Goal: Information Seeking & Learning: Learn about a topic

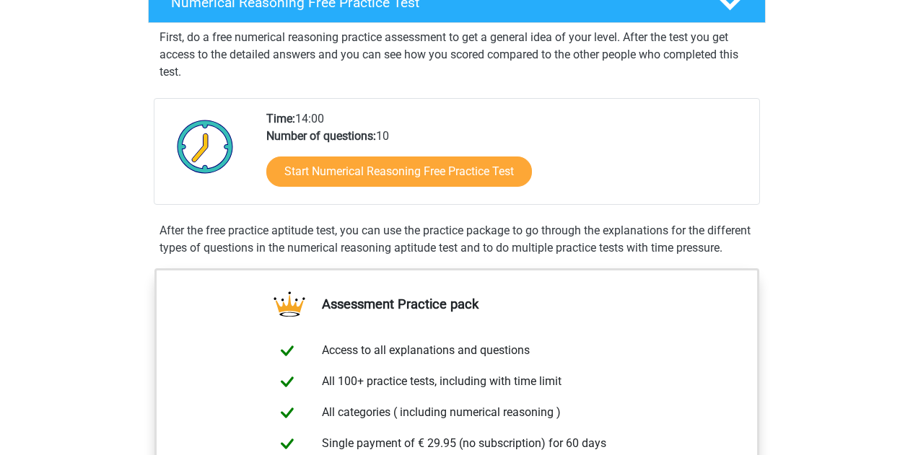
scroll to position [256, 0]
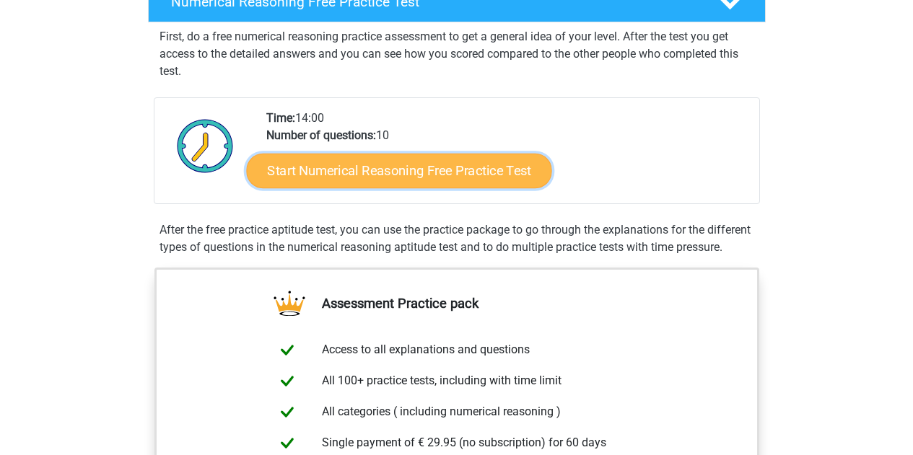
click at [340, 177] on link "Start Numerical Reasoning Free Practice Test" at bounding box center [398, 170] width 305 height 35
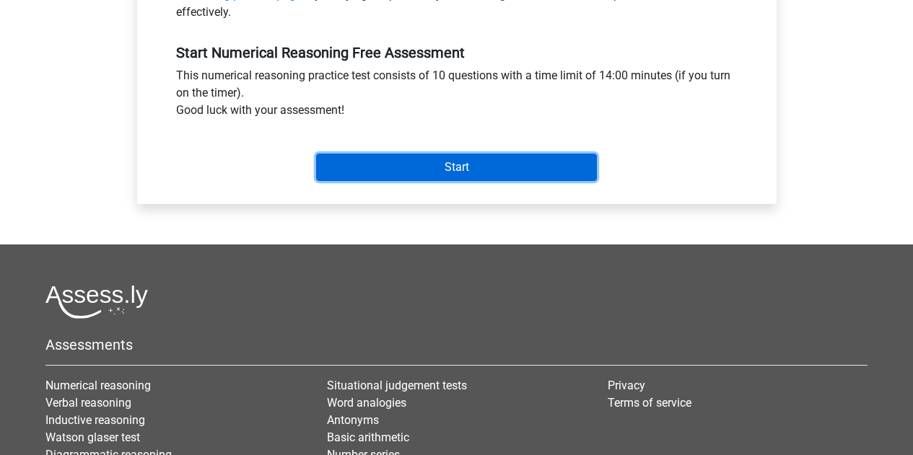
click at [394, 161] on input "Start" at bounding box center [456, 167] width 281 height 27
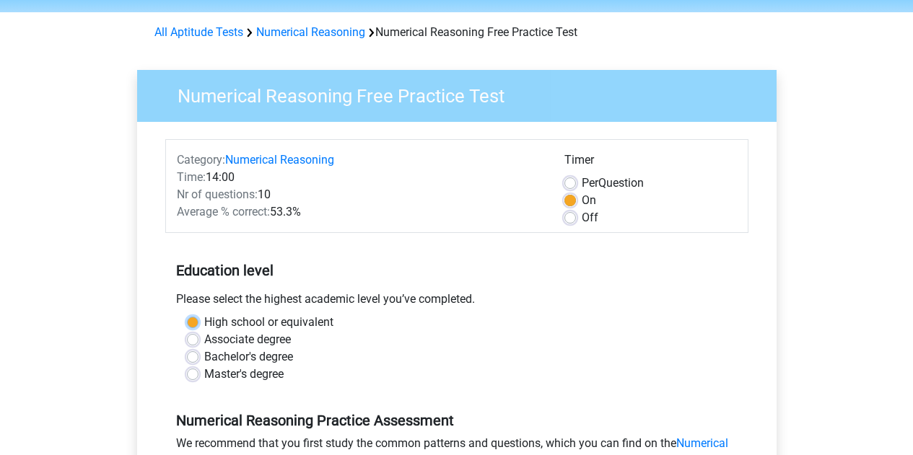
scroll to position [35, 0]
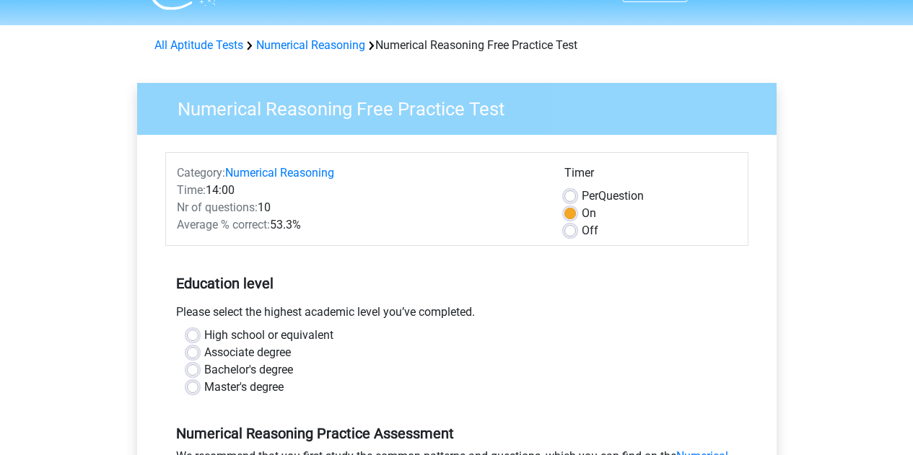
click at [431, 345] on div "Associate degree" at bounding box center [457, 352] width 540 height 17
click at [258, 368] on label "Bachelor's degree" at bounding box center [248, 370] width 89 height 17
click at [198, 368] on input "Bachelor's degree" at bounding box center [193, 369] width 12 height 14
radio input "true"
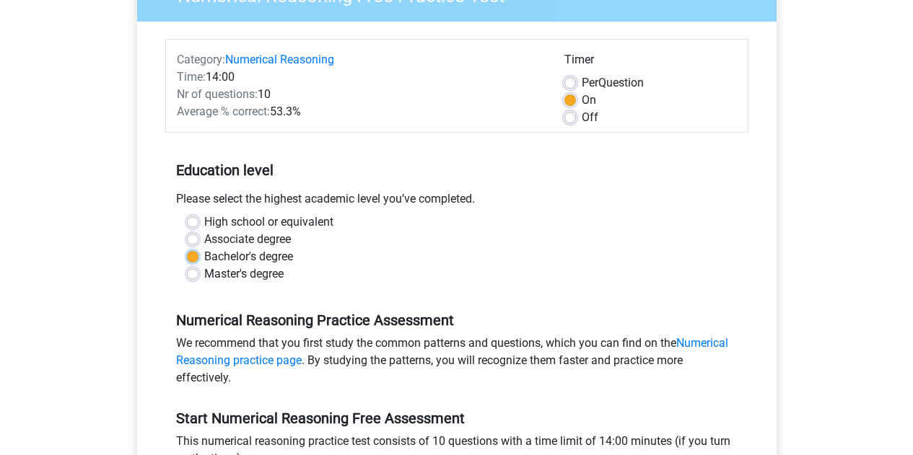
scroll to position [132, 0]
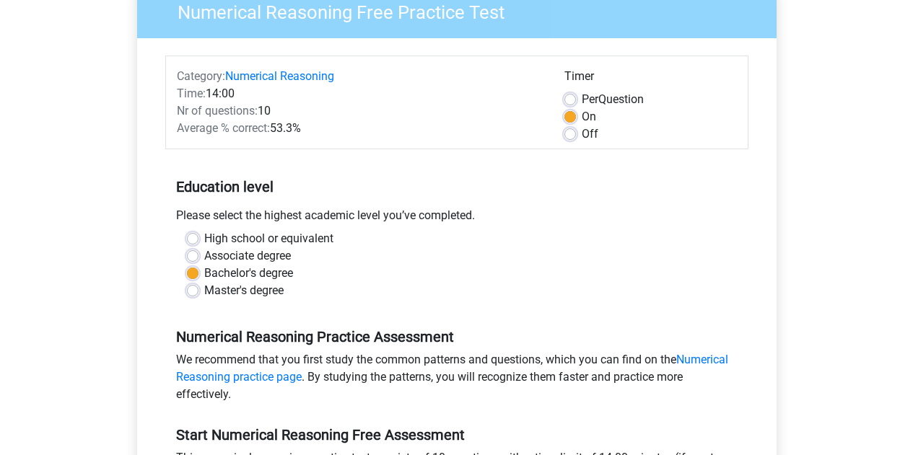
click at [582, 97] on label "Per Question" at bounding box center [613, 99] width 62 height 17
click at [571, 97] on input "Per Question" at bounding box center [570, 98] width 12 height 14
radio input "true"
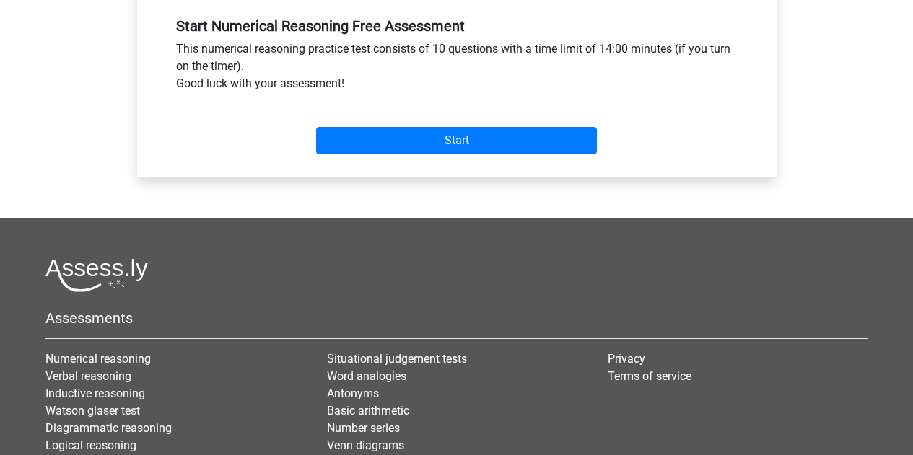
scroll to position [582, 0]
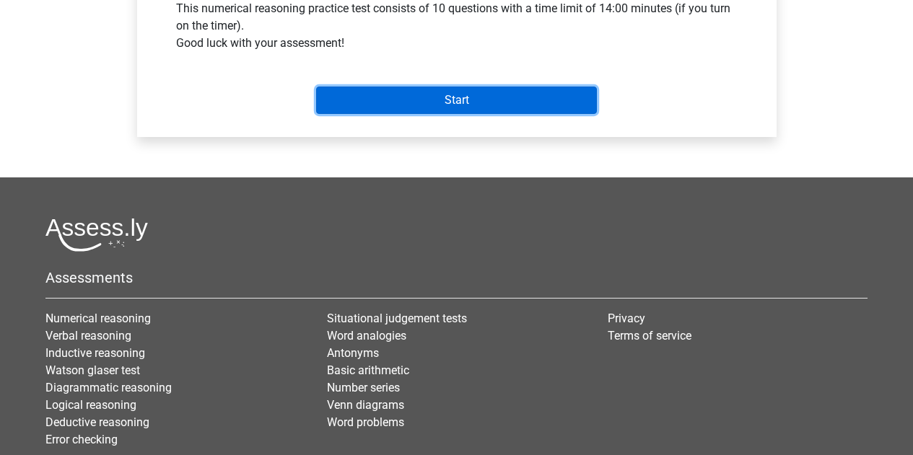
click at [436, 99] on input "Start" at bounding box center [456, 100] width 281 height 27
click at [412, 102] on input "Start" at bounding box center [456, 100] width 281 height 27
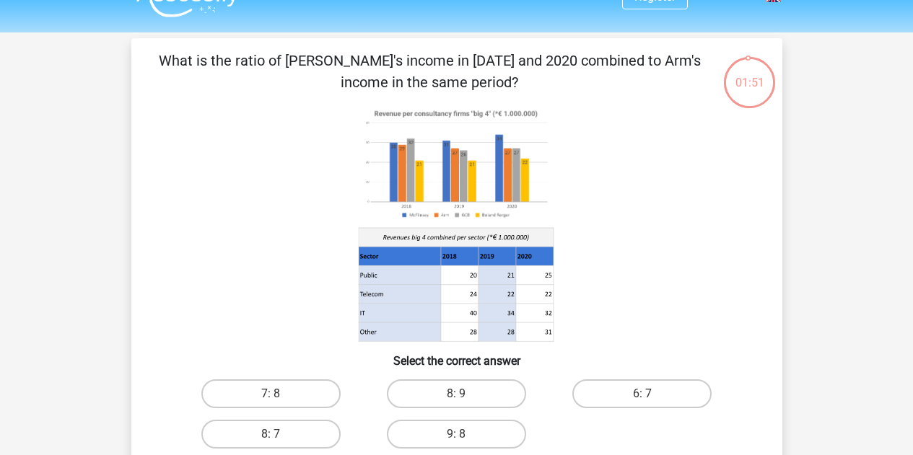
scroll to position [29, 0]
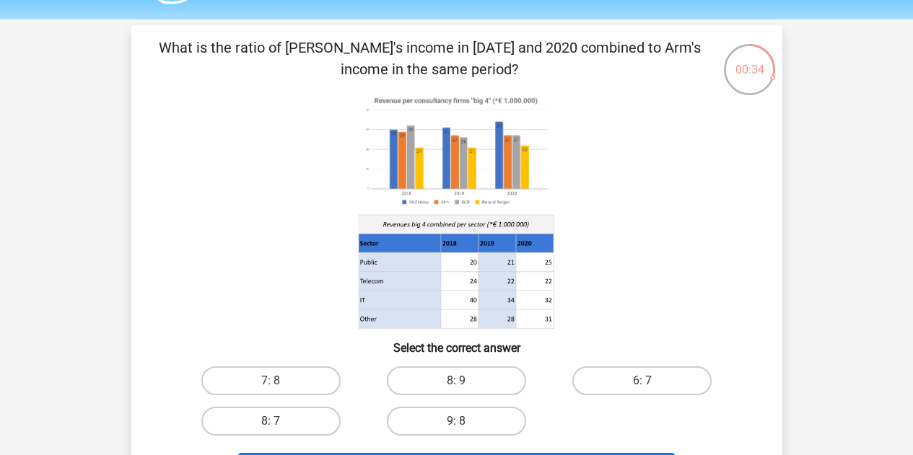
scroll to position [43, 0]
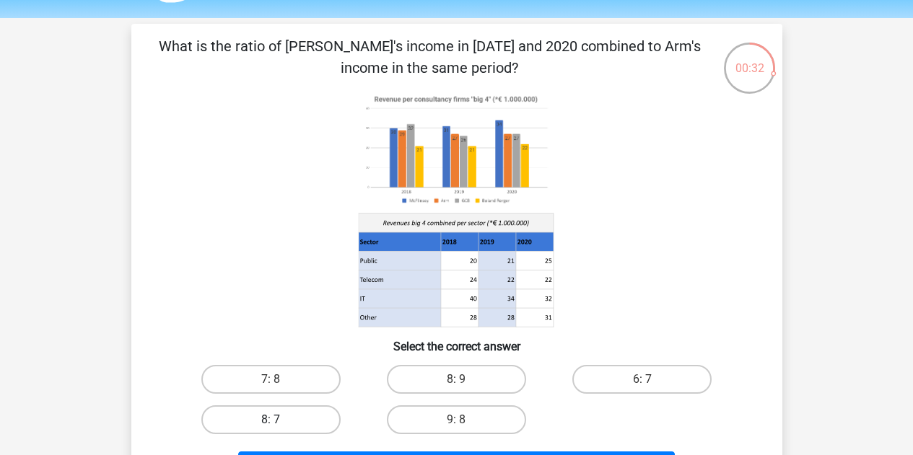
click at [297, 418] on label "8: 7" at bounding box center [270, 420] width 139 height 29
click at [280, 420] on input "8: 7" at bounding box center [275, 424] width 9 height 9
radio input "true"
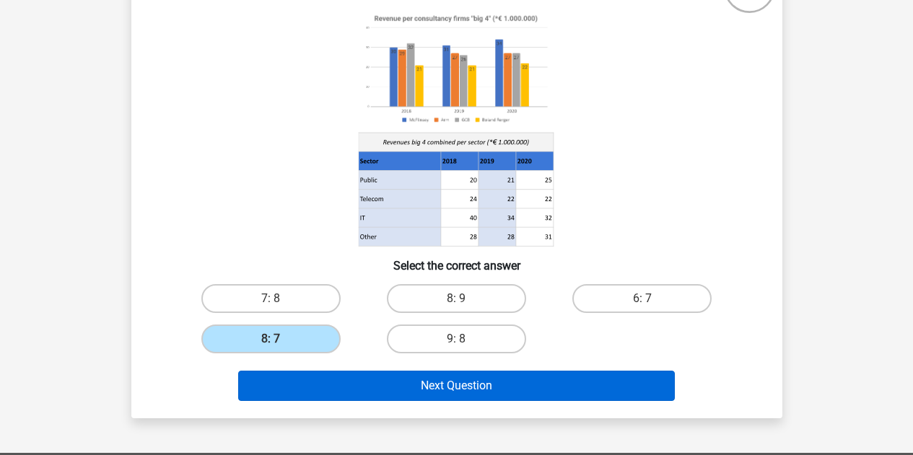
scroll to position [136, 0]
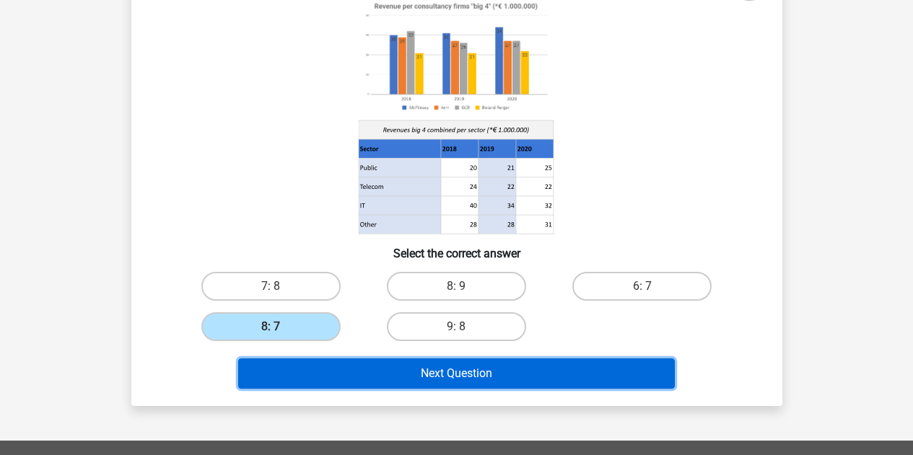
click at [448, 366] on button "Next Question" at bounding box center [456, 374] width 437 height 30
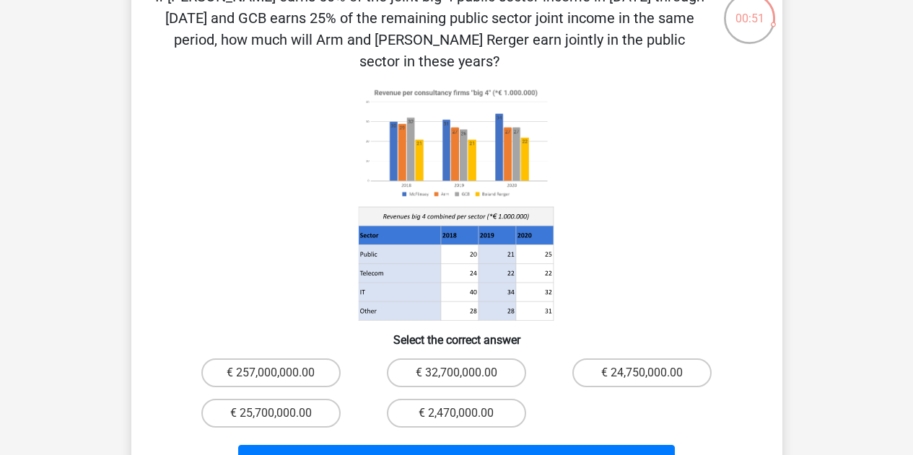
scroll to position [93, 0]
click at [627, 358] on label "€ 24,750,000.00" at bounding box center [641, 372] width 139 height 29
click at [642, 372] on input "€ 24,750,000.00" at bounding box center [646, 376] width 9 height 9
radio input "true"
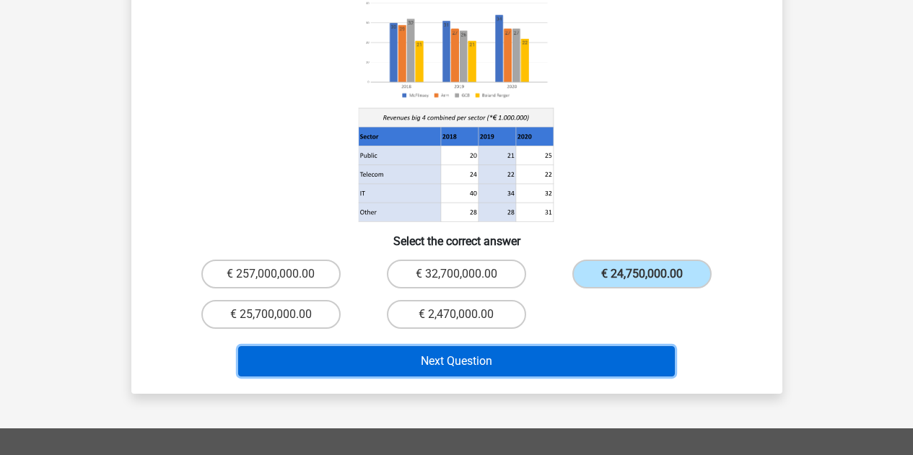
click at [505, 346] on button "Next Question" at bounding box center [456, 361] width 437 height 30
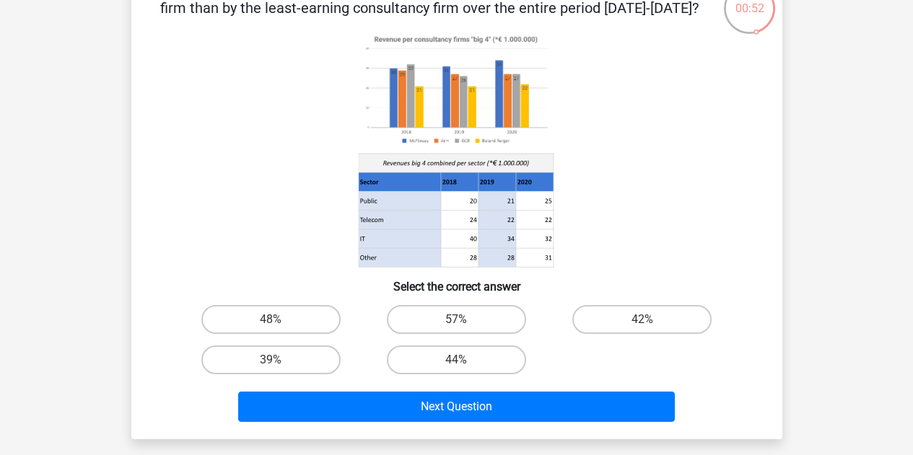
scroll to position [130, 0]
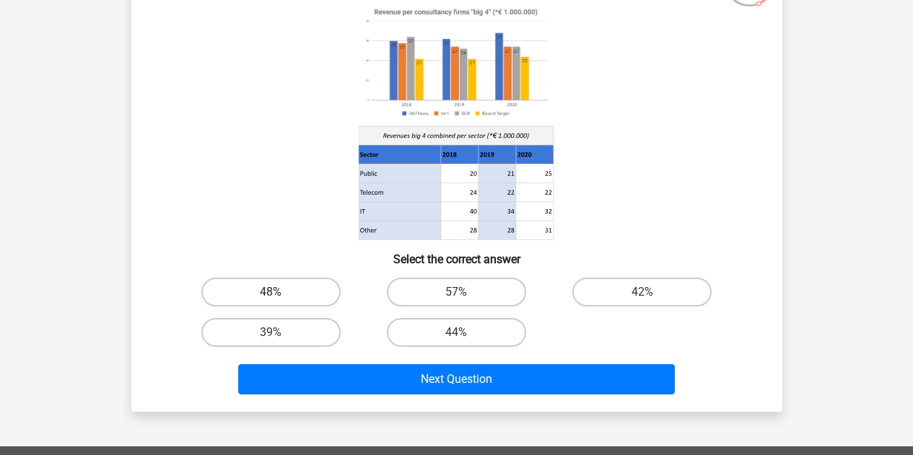
click at [294, 296] on label "48%" at bounding box center [270, 292] width 139 height 29
click at [280, 296] on input "48%" at bounding box center [275, 296] width 9 height 9
radio input "true"
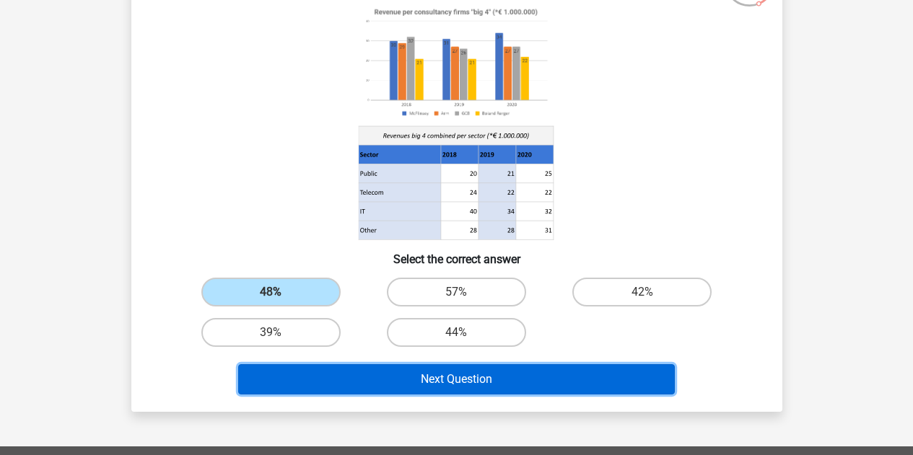
click at [494, 376] on button "Next Question" at bounding box center [456, 379] width 437 height 30
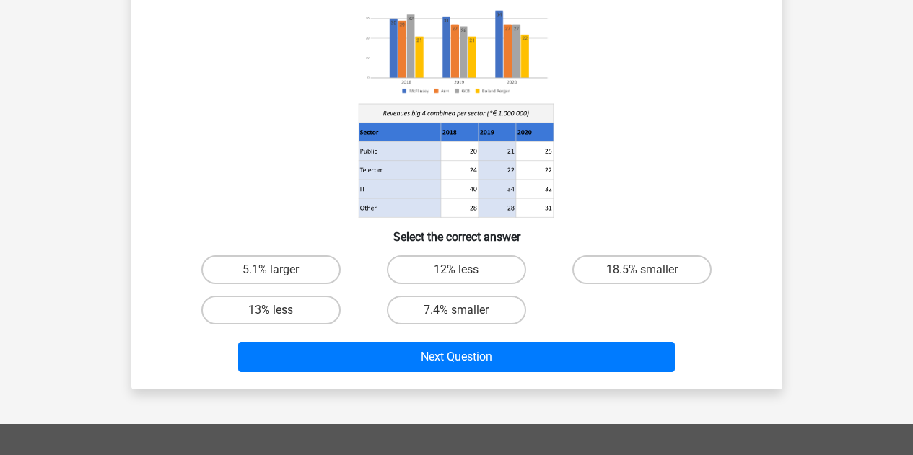
scroll to position [153, 0]
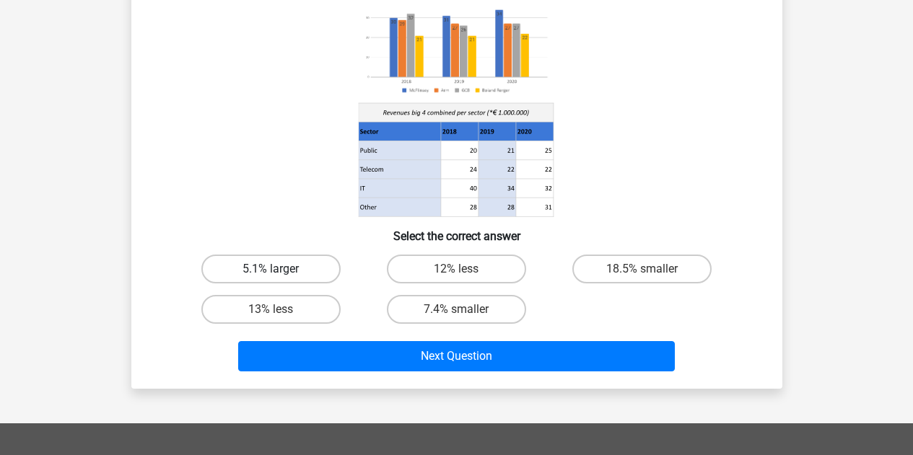
click at [303, 268] on label "5.1% larger" at bounding box center [270, 269] width 139 height 29
click at [280, 269] on input "5.1% larger" at bounding box center [275, 273] width 9 height 9
radio input "true"
click at [473, 304] on label "7.4% smaller" at bounding box center [456, 309] width 139 height 29
click at [466, 310] on input "7.4% smaller" at bounding box center [460, 314] width 9 height 9
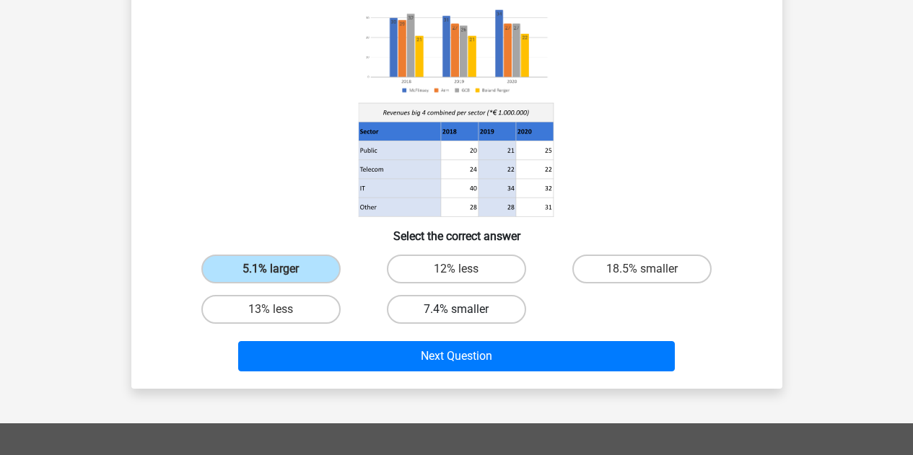
radio input "true"
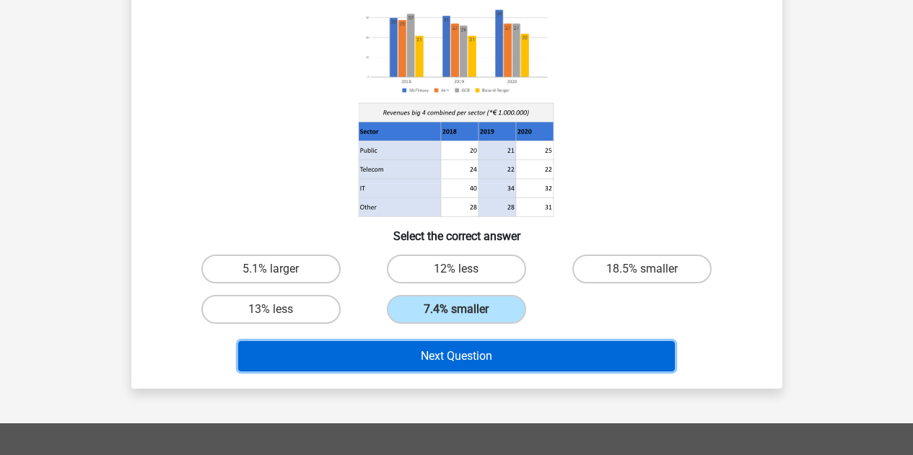
click at [462, 362] on button "Next Question" at bounding box center [456, 356] width 437 height 30
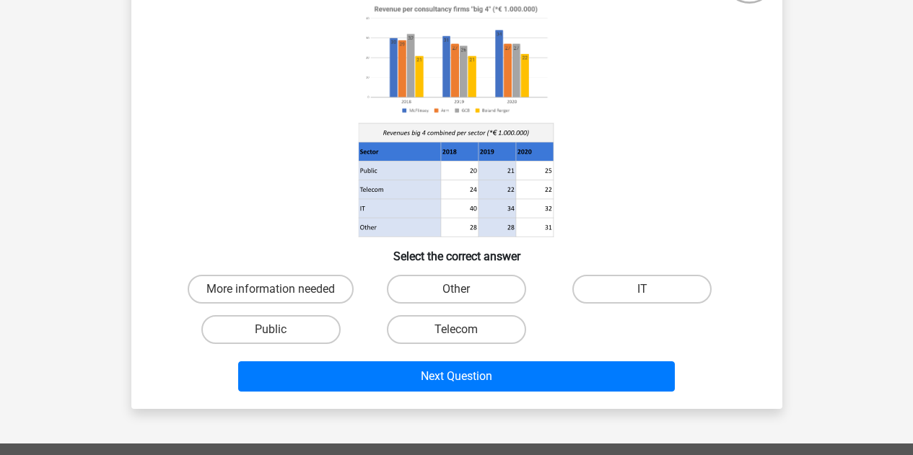
scroll to position [134, 0]
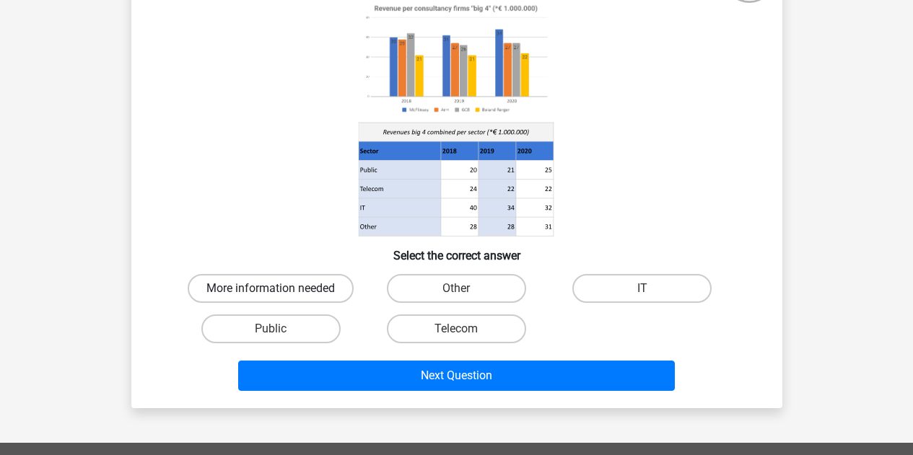
click at [289, 284] on label "More information needed" at bounding box center [271, 288] width 166 height 29
click at [280, 289] on input "More information needed" at bounding box center [275, 293] width 9 height 9
radio input "true"
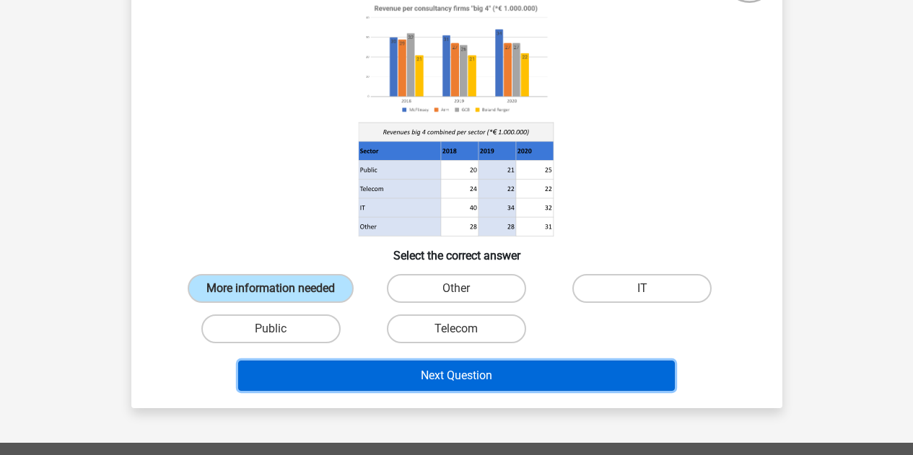
click at [476, 376] on button "Next Question" at bounding box center [456, 376] width 437 height 30
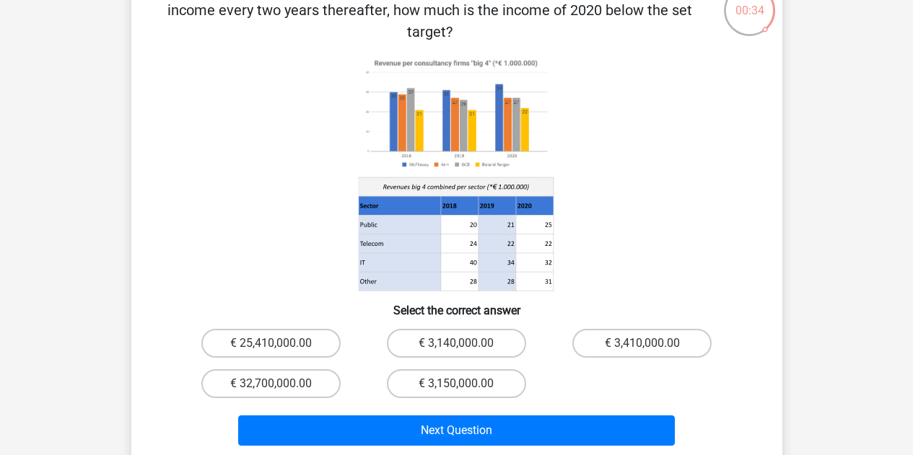
scroll to position [108, 0]
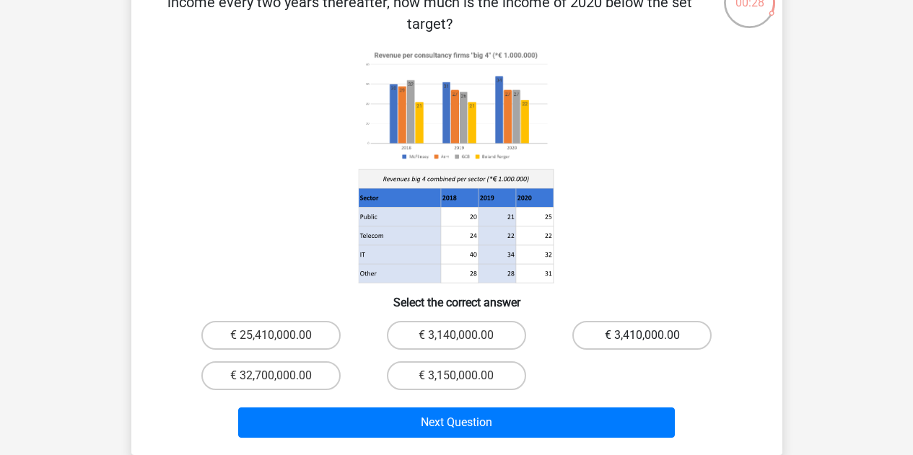
click at [656, 321] on label "€ 3,410,000.00" at bounding box center [641, 335] width 139 height 29
click at [652, 336] on input "€ 3,410,000.00" at bounding box center [646, 340] width 9 height 9
radio input "true"
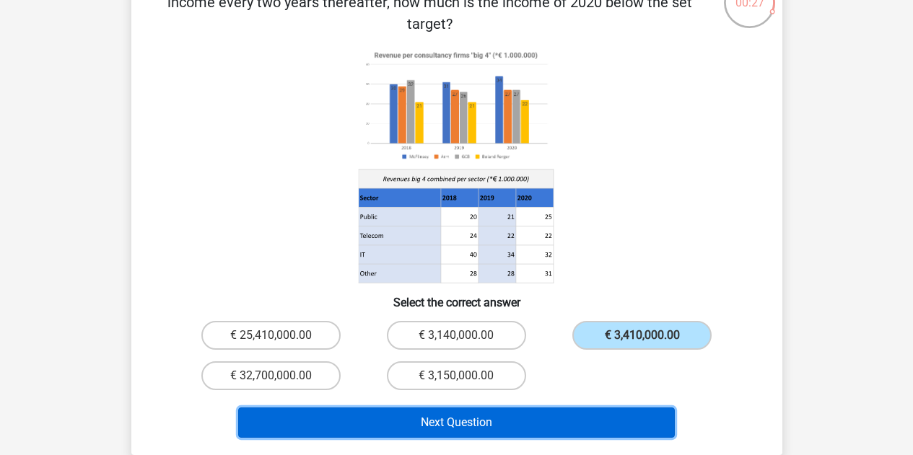
click at [499, 408] on button "Next Question" at bounding box center [456, 423] width 437 height 30
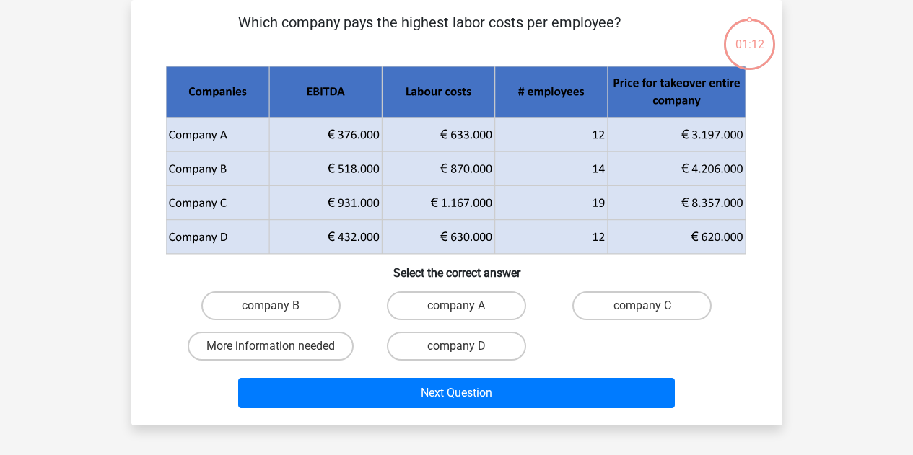
scroll to position [0, 0]
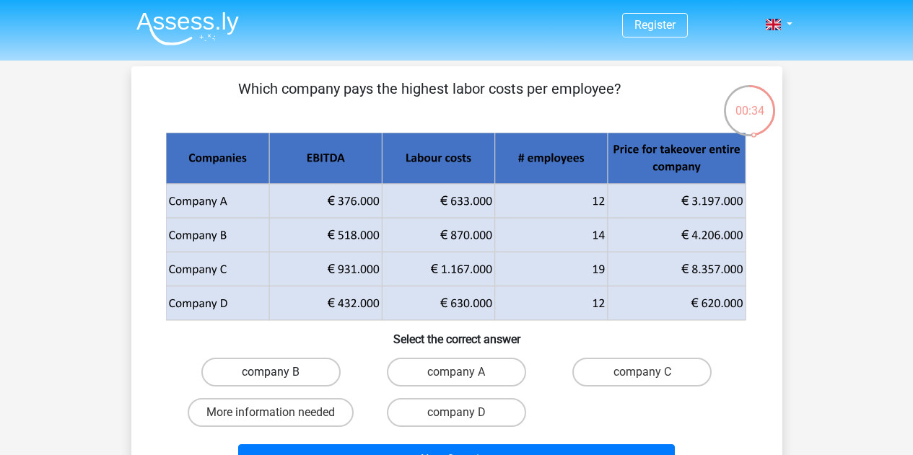
click at [302, 364] on label "company B" at bounding box center [270, 372] width 139 height 29
click at [280, 372] on input "company B" at bounding box center [275, 376] width 9 height 9
radio input "true"
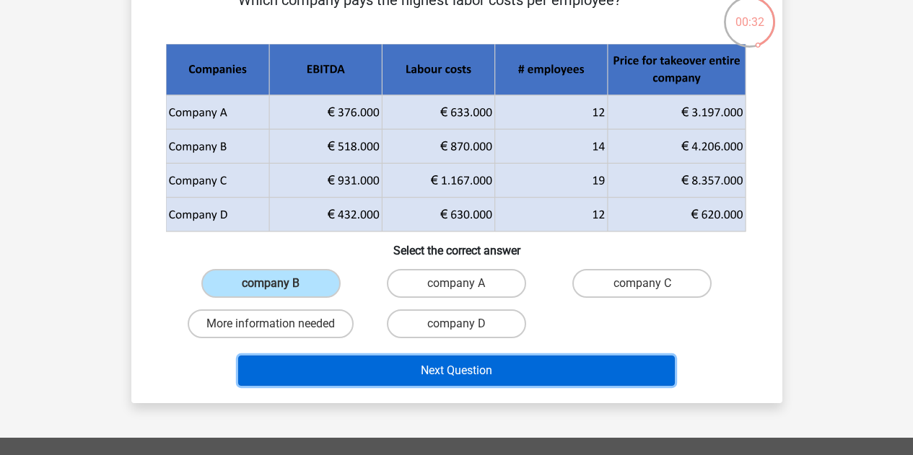
click at [473, 370] on button "Next Question" at bounding box center [456, 371] width 437 height 30
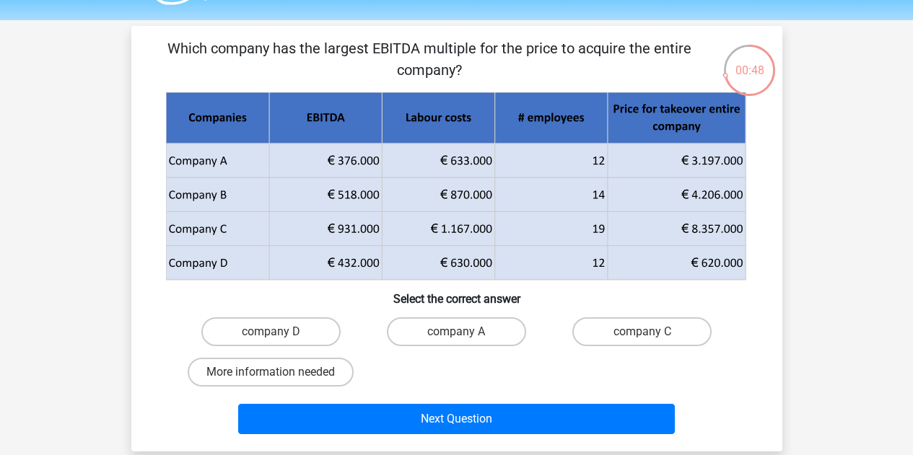
scroll to position [48, 0]
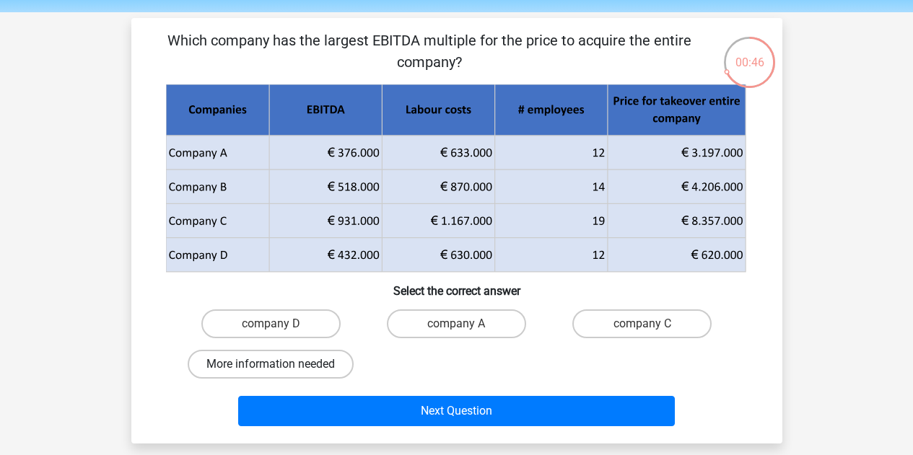
click at [291, 354] on label "More information needed" at bounding box center [271, 364] width 166 height 29
click at [280, 364] on input "More information needed" at bounding box center [275, 368] width 9 height 9
radio input "true"
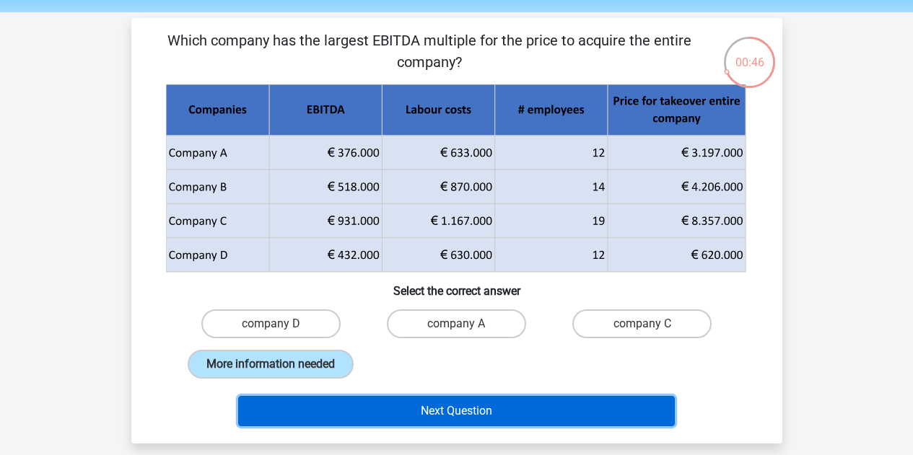
click at [425, 404] on button "Next Question" at bounding box center [456, 411] width 437 height 30
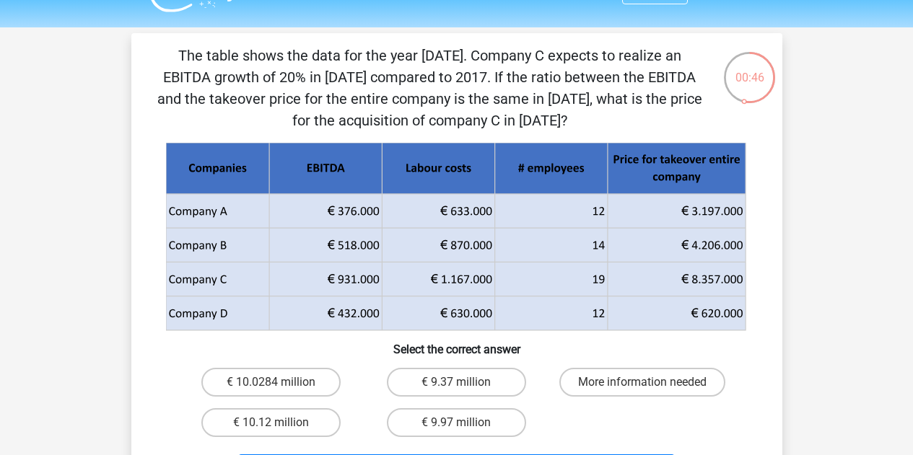
scroll to position [81, 0]
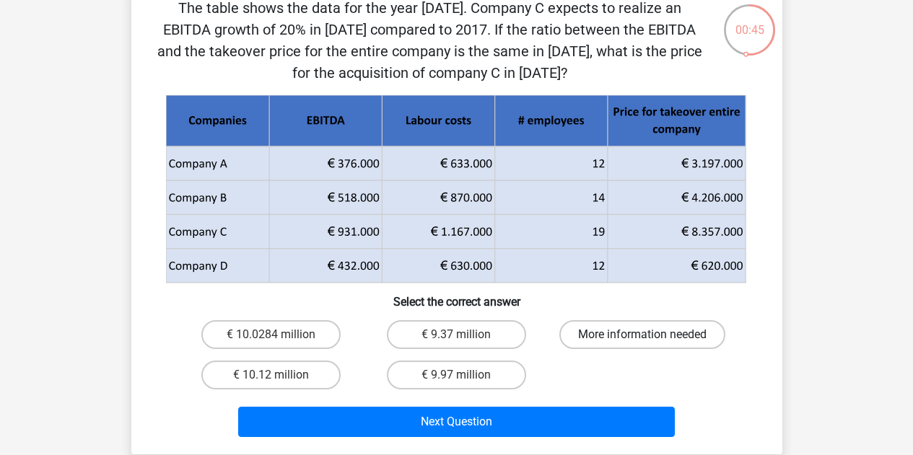
click at [683, 330] on label "More information needed" at bounding box center [642, 334] width 166 height 29
click at [652, 335] on input "More information needed" at bounding box center [646, 339] width 9 height 9
radio input "true"
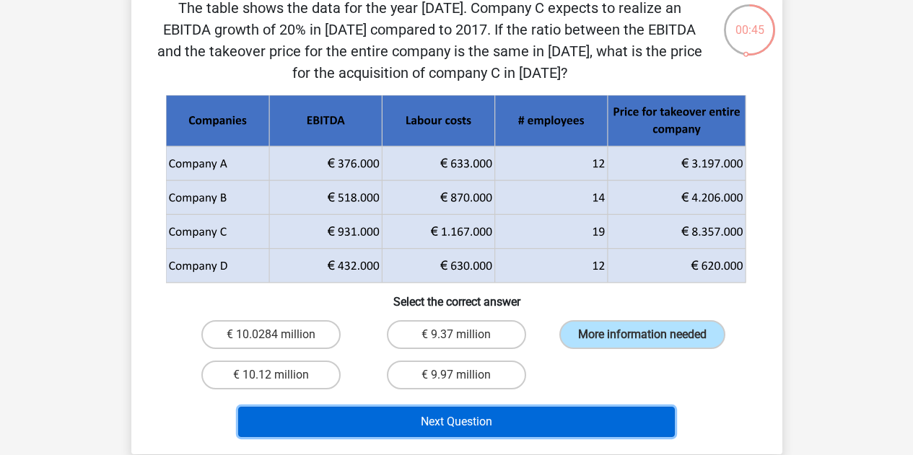
click at [535, 428] on button "Next Question" at bounding box center [456, 422] width 437 height 30
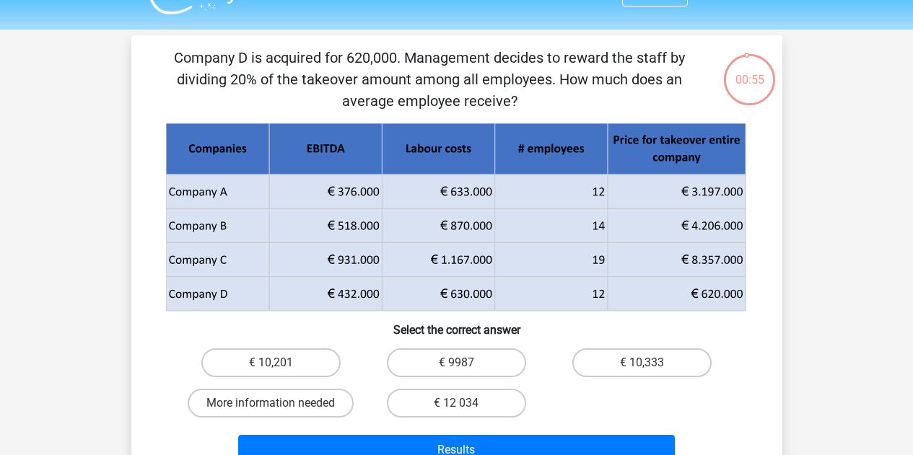
scroll to position [38, 0]
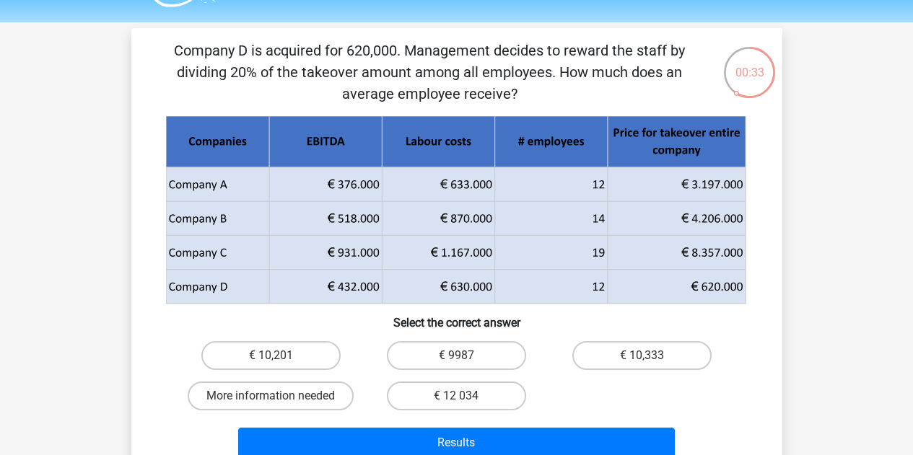
click at [621, 370] on div "€ 10,333" at bounding box center [641, 356] width 185 height 40
click at [620, 349] on label "€ 10,333" at bounding box center [641, 355] width 139 height 29
click at [642, 356] on input "€ 10,333" at bounding box center [646, 360] width 9 height 9
radio input "true"
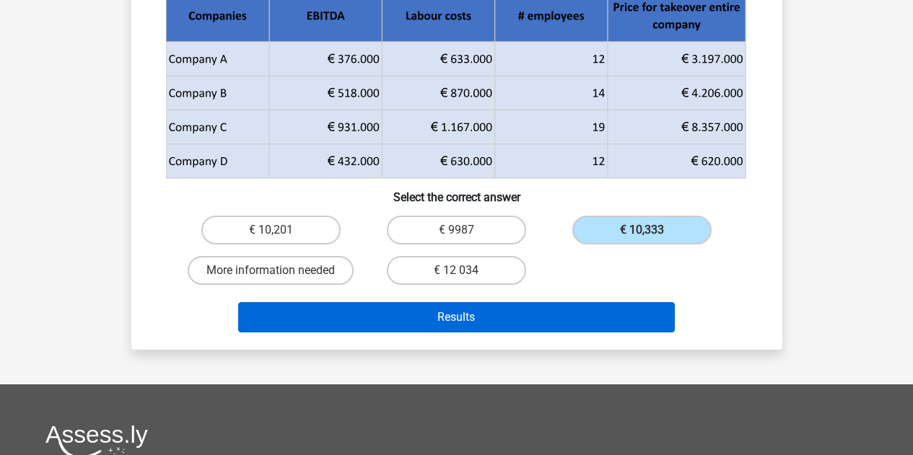
scroll to position [165, 0]
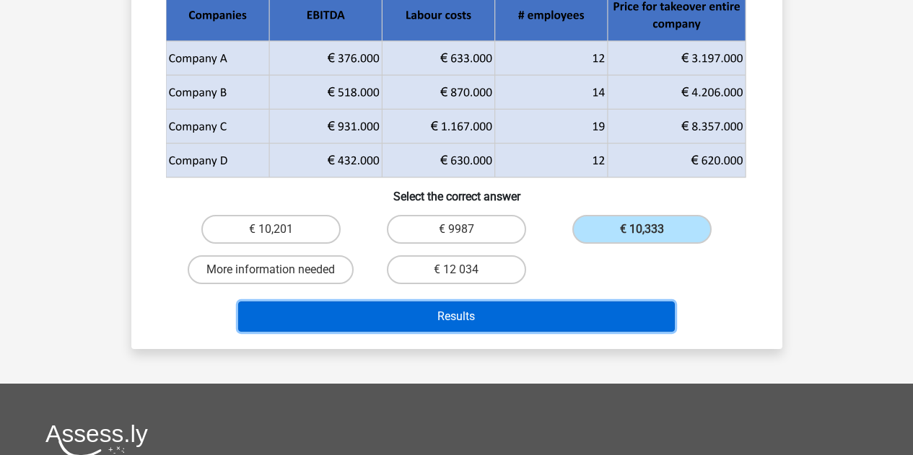
click at [491, 321] on button "Results" at bounding box center [456, 317] width 437 height 30
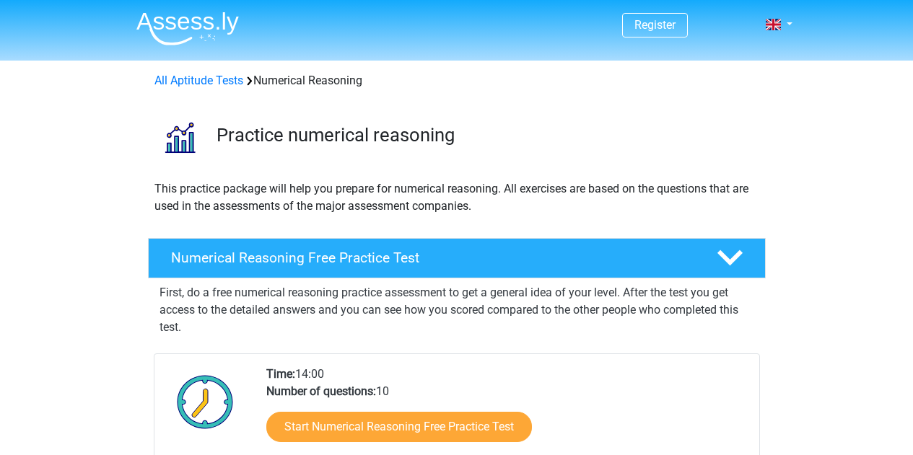
scroll to position [256, 0]
